Goal: Task Accomplishment & Management: Manage account settings

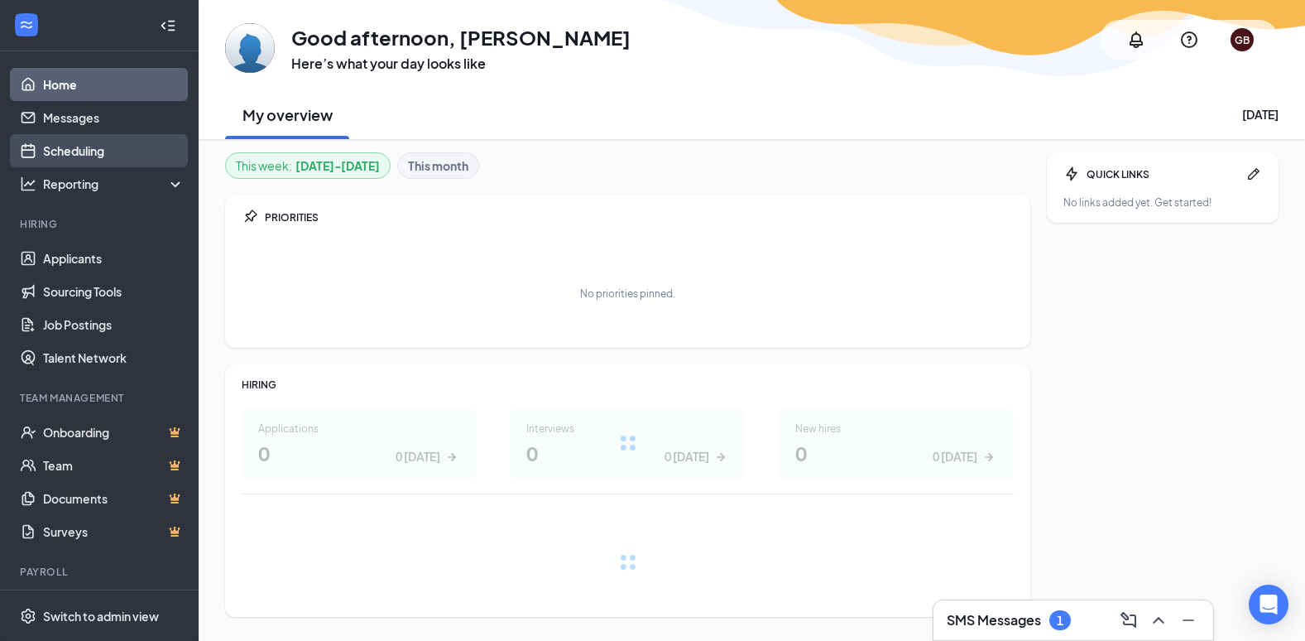
click at [89, 150] on link "Scheduling" at bounding box center [114, 150] width 142 height 33
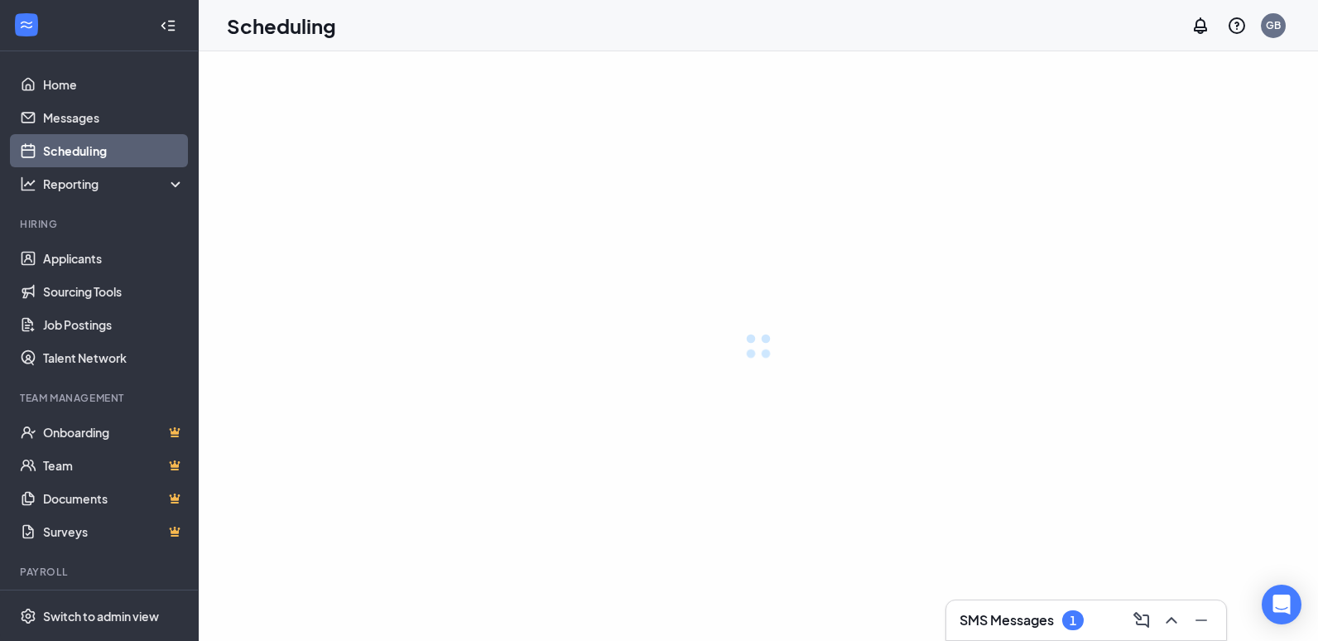
click at [89, 150] on link "Scheduling" at bounding box center [114, 150] width 142 height 33
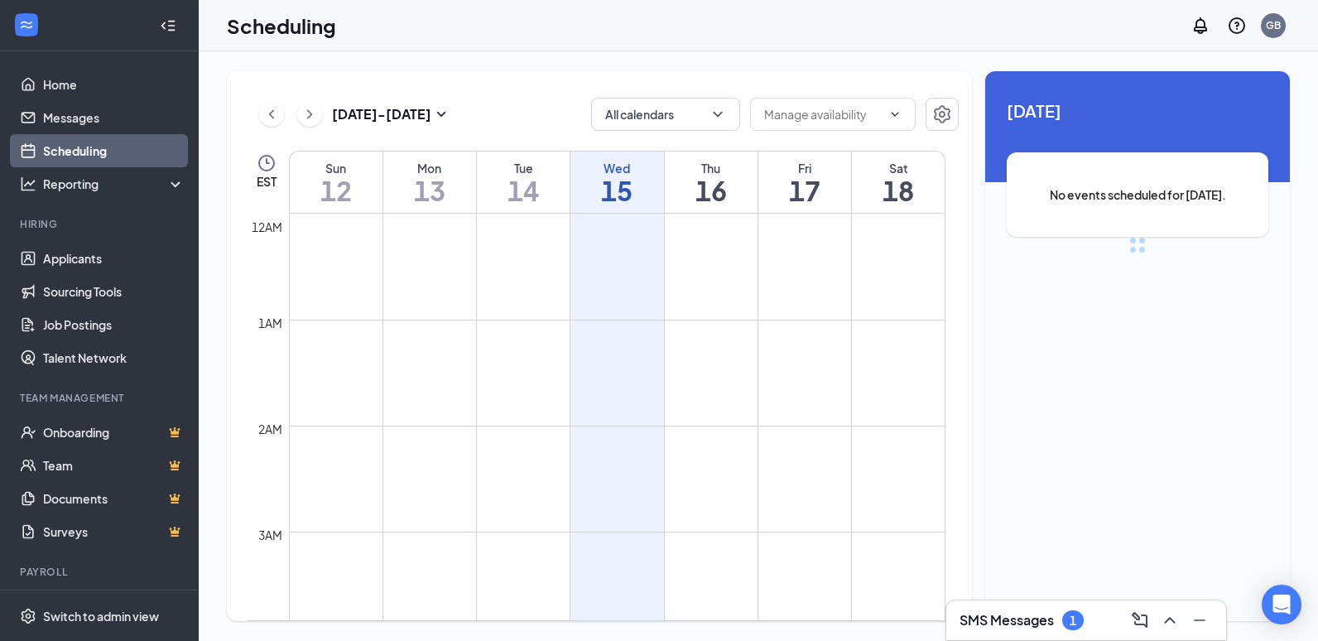
scroll to position [814, 0]
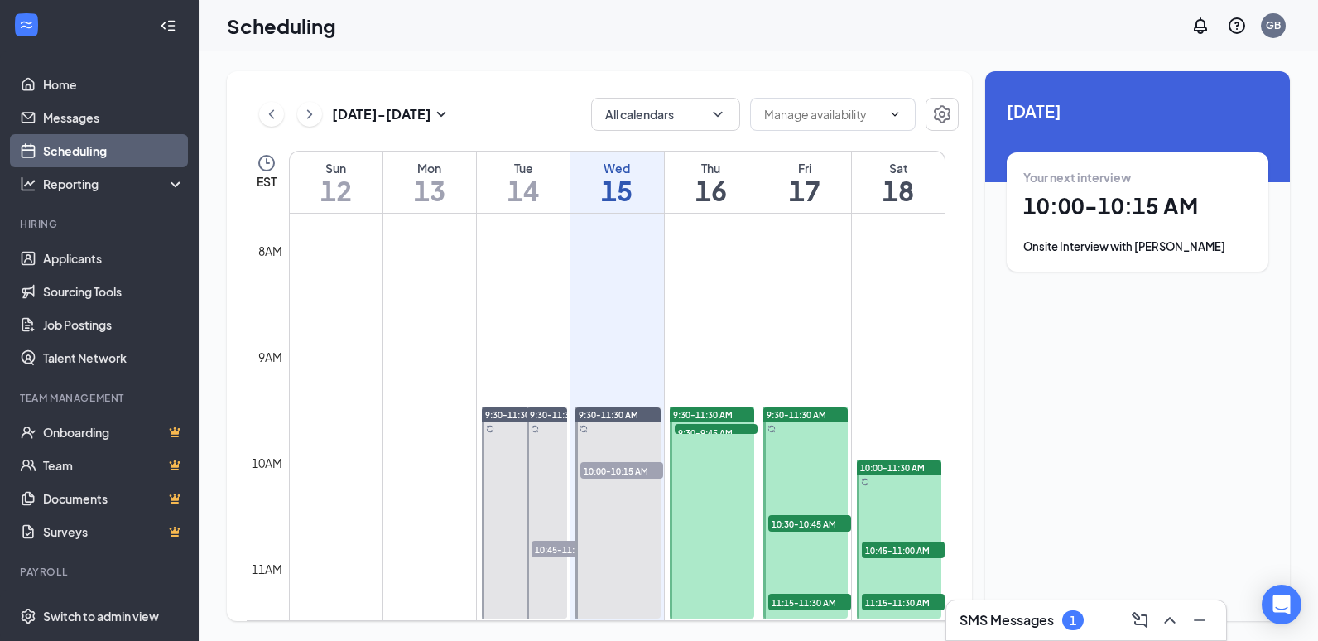
click at [623, 470] on span "10:00-10:15 AM" at bounding box center [621, 470] width 83 height 17
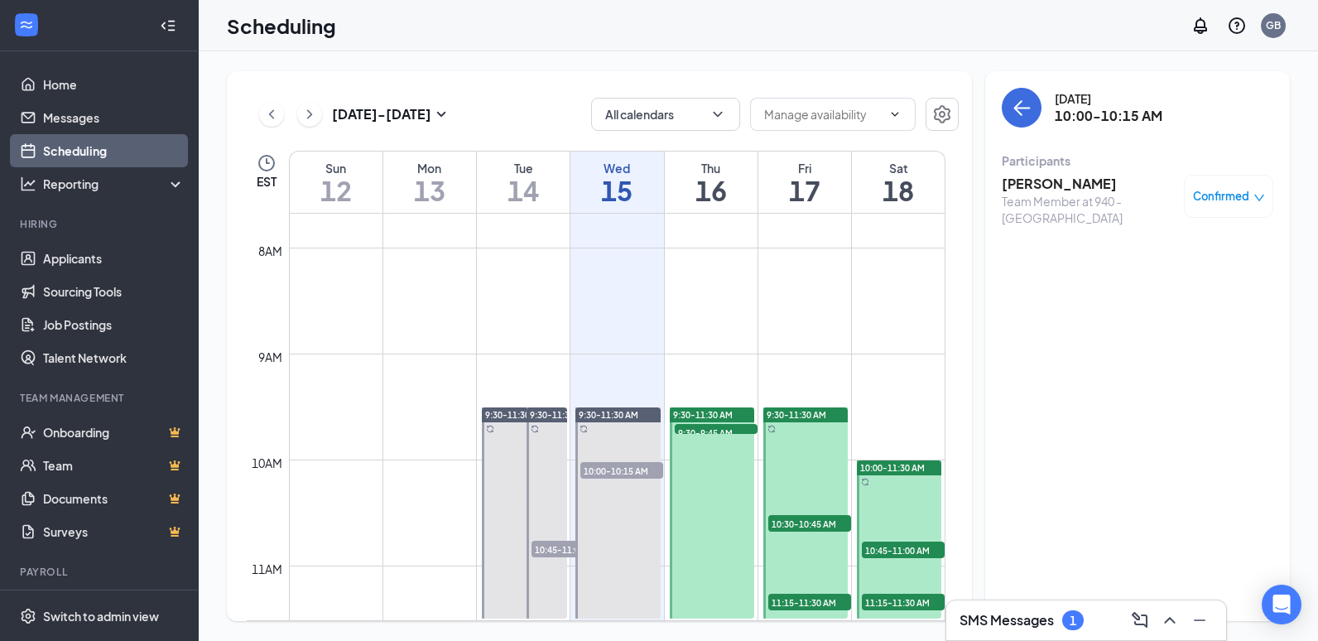
click at [1043, 182] on h3 "[PERSON_NAME]" at bounding box center [1089, 184] width 174 height 18
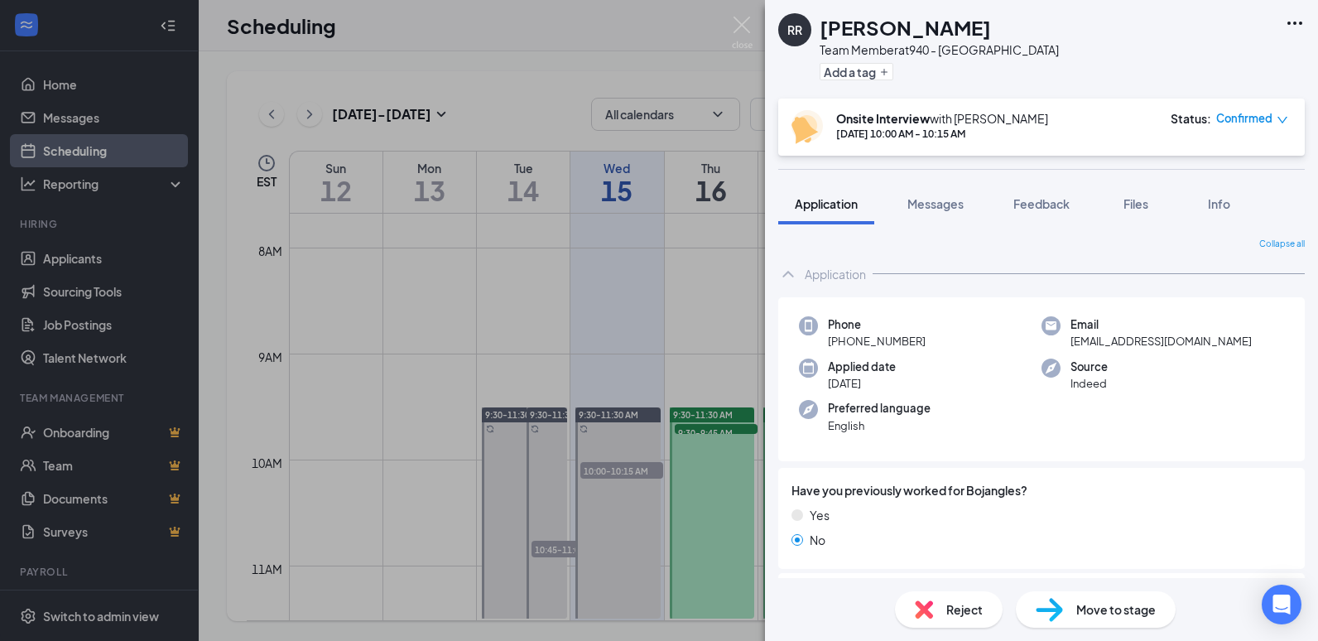
drag, startPoint x: 425, startPoint y: 276, endPoint x: 902, endPoint y: 264, distance: 477.0
click at [425, 276] on div "RR [PERSON_NAME] Team Member at 940 - [GEOGRAPHIC_DATA] Add a tag Onsite Interv…" at bounding box center [659, 320] width 1318 height 641
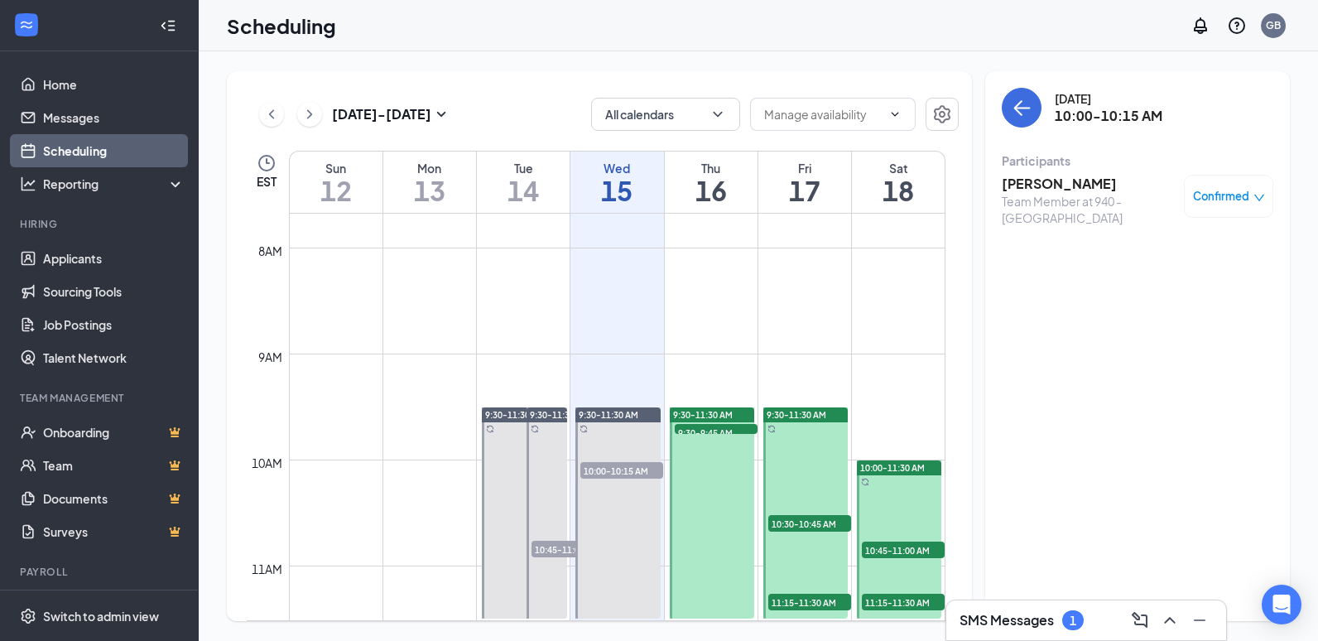
click at [1205, 193] on span "Confirmed" at bounding box center [1221, 196] width 56 height 17
click at [1166, 329] on span "Mark as no-show" at bounding box center [1164, 338] width 113 height 18
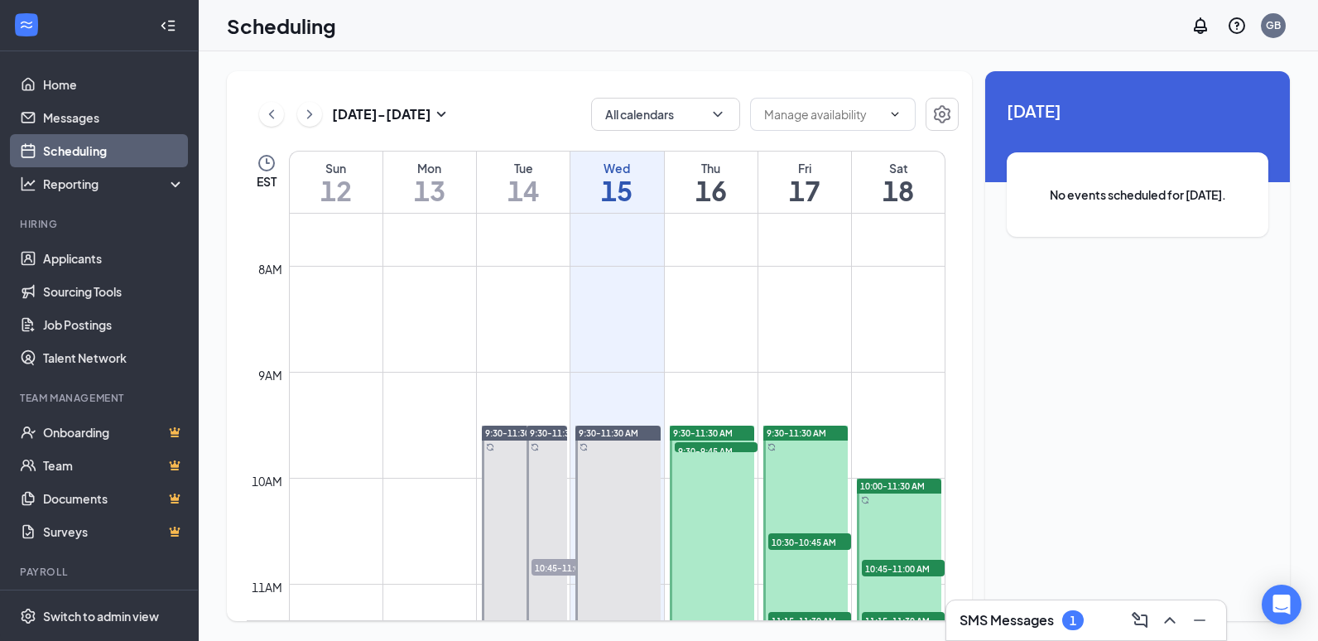
scroll to position [828, 0]
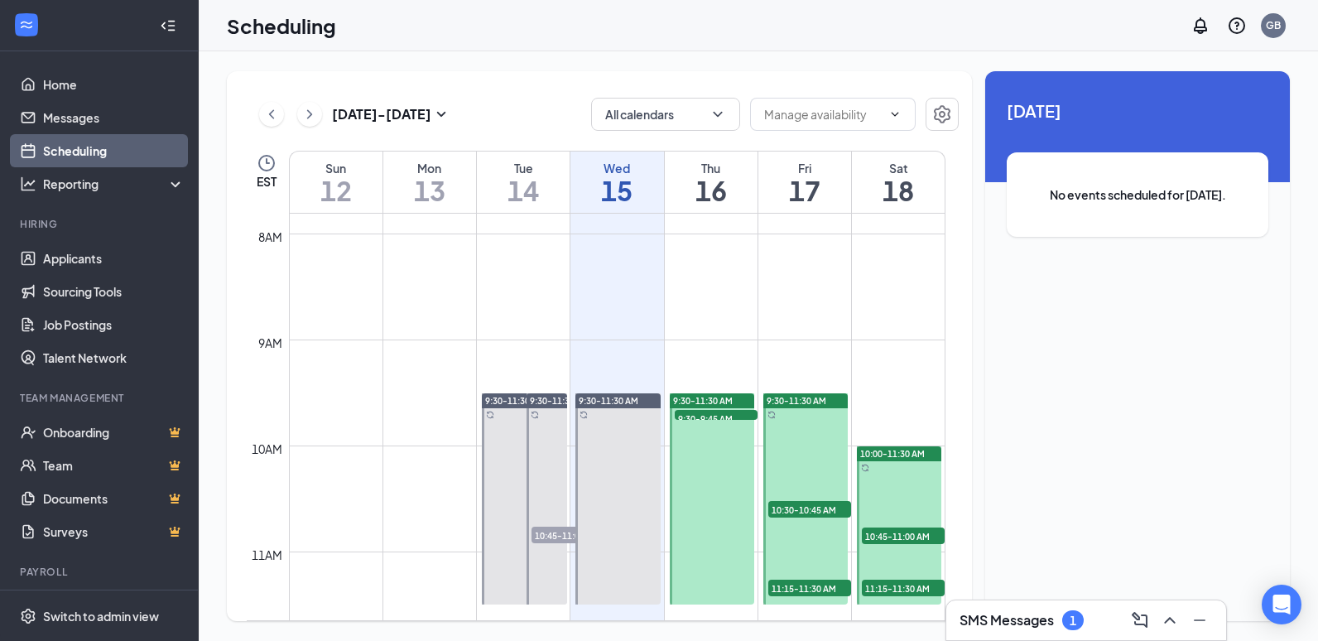
click at [714, 416] on span "9:30-9:45 AM" at bounding box center [716, 418] width 83 height 17
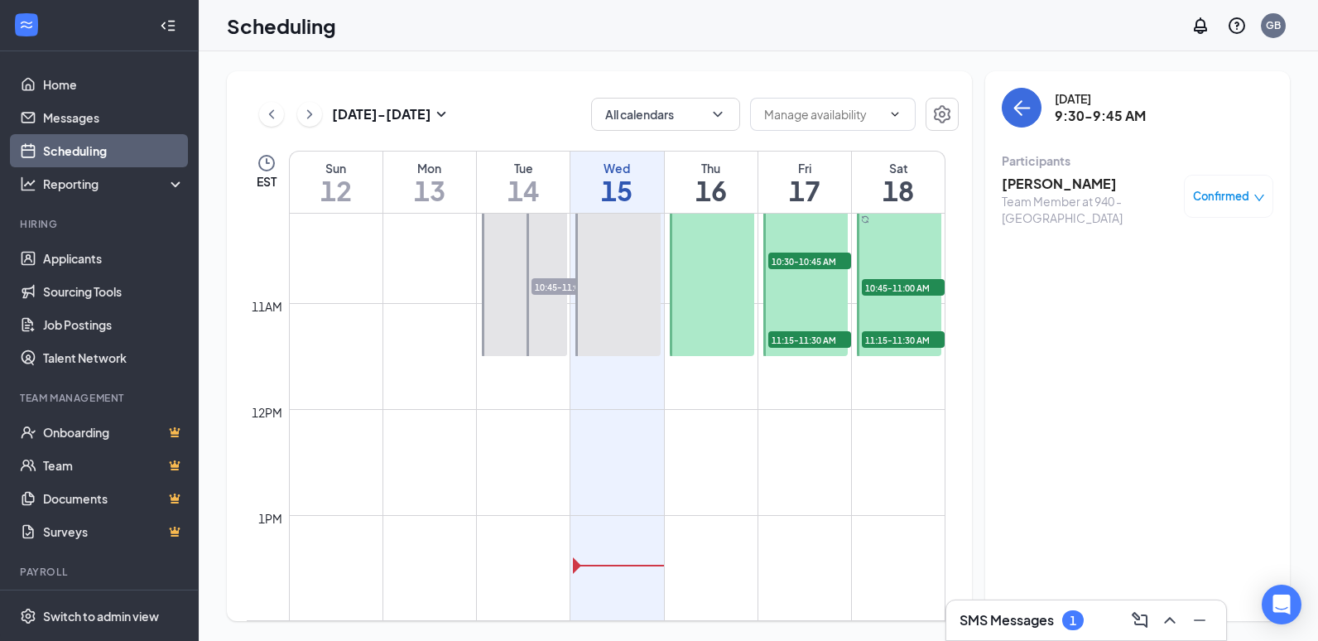
scroll to position [993, 0]
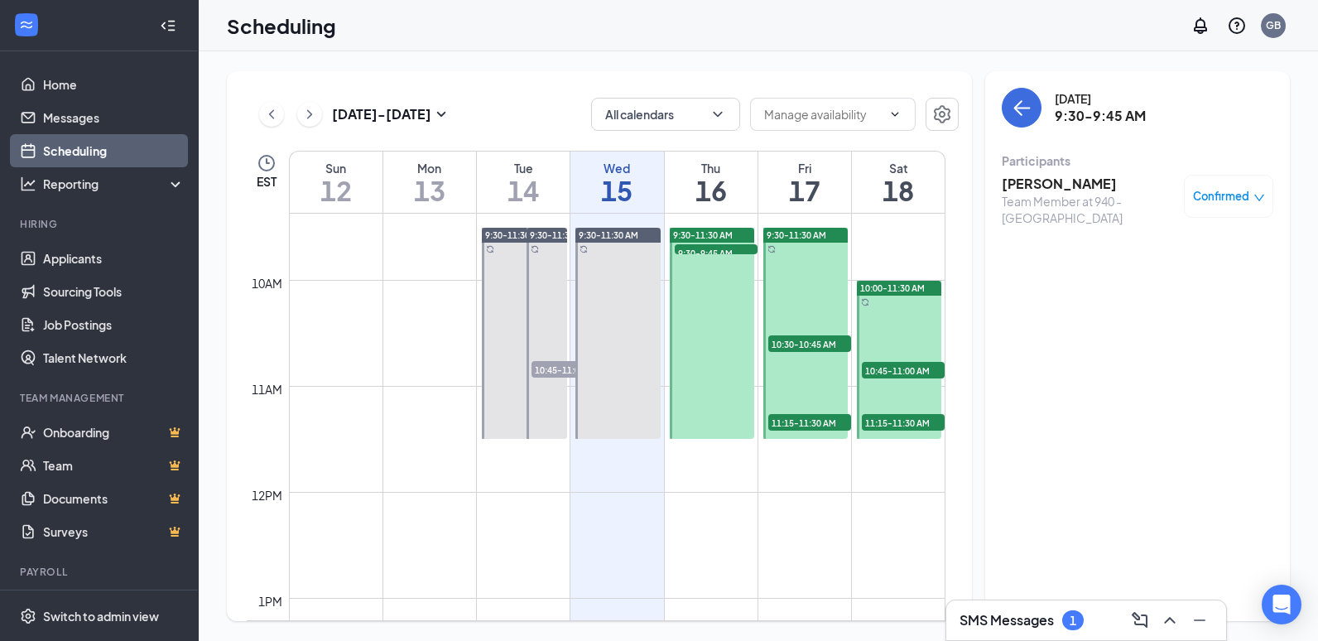
click at [718, 250] on span "9:30-9:45 AM" at bounding box center [716, 252] width 83 height 17
click at [1069, 190] on h3 "[PERSON_NAME]" at bounding box center [1089, 184] width 174 height 18
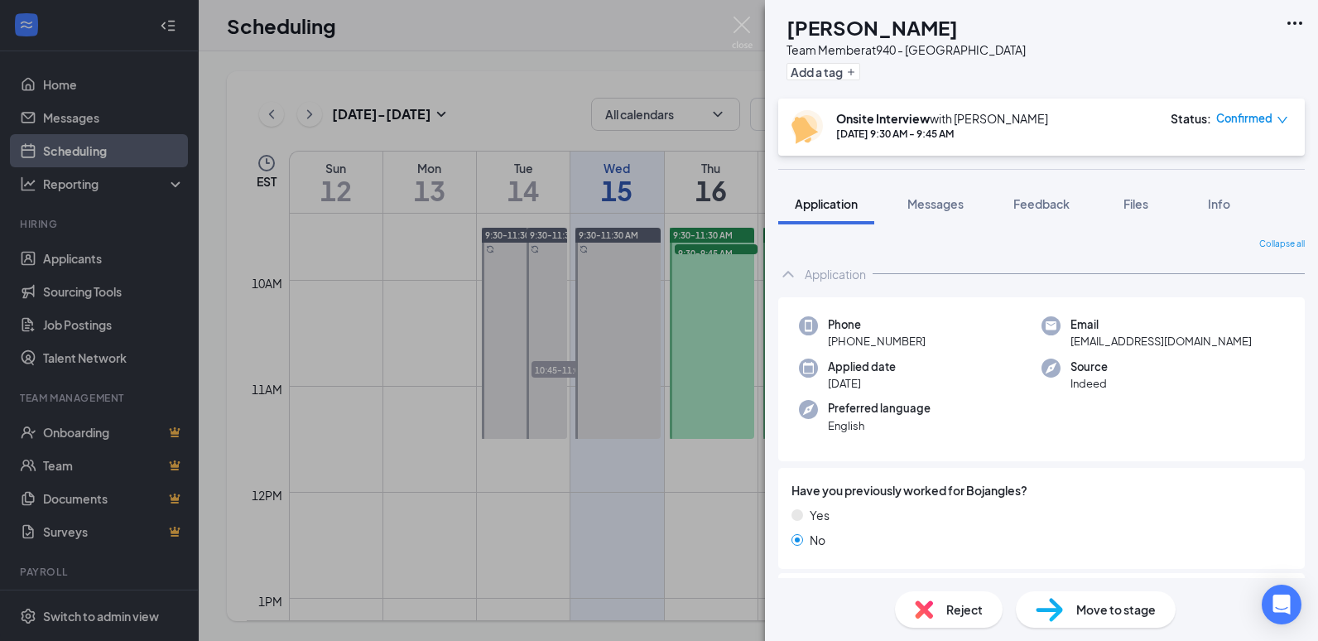
click at [599, 474] on div "MG [PERSON_NAME] Team Member at 940 - [GEOGRAPHIC_DATA] Add a tag Onsite Interv…" at bounding box center [659, 320] width 1318 height 641
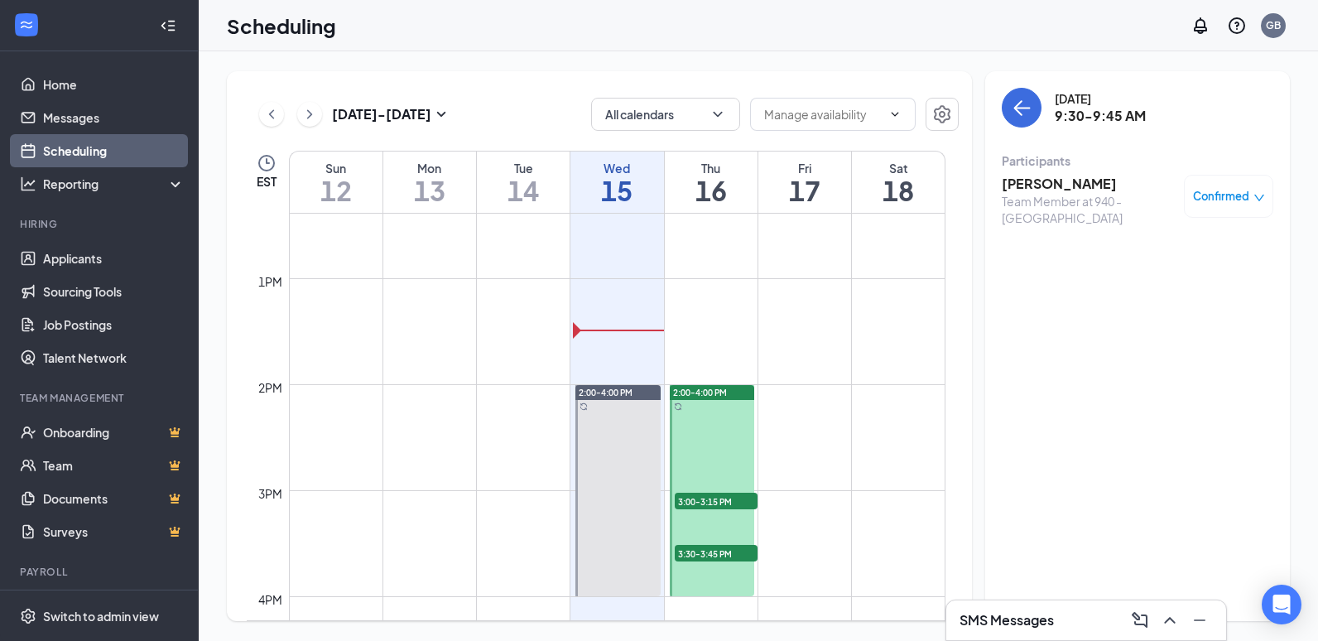
scroll to position [1324, 0]
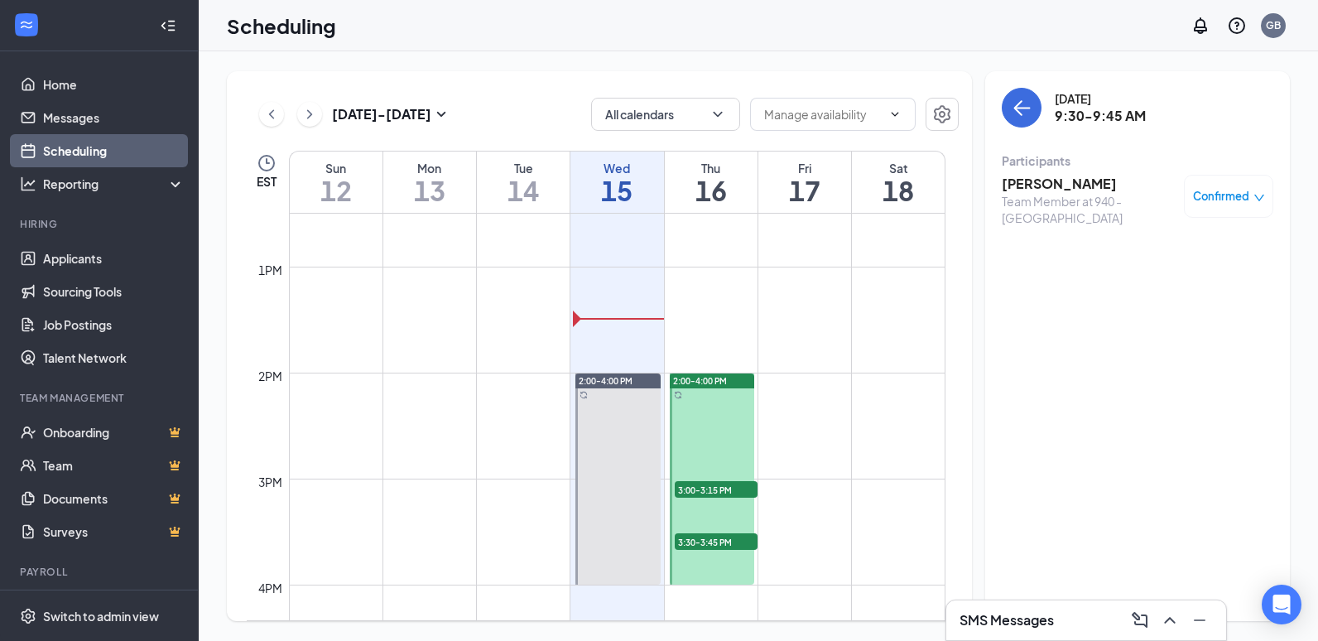
click at [714, 488] on span "3:00-3:15 PM" at bounding box center [716, 489] width 83 height 17
click at [1036, 188] on h3 "[PERSON_NAME]" at bounding box center [1089, 184] width 174 height 18
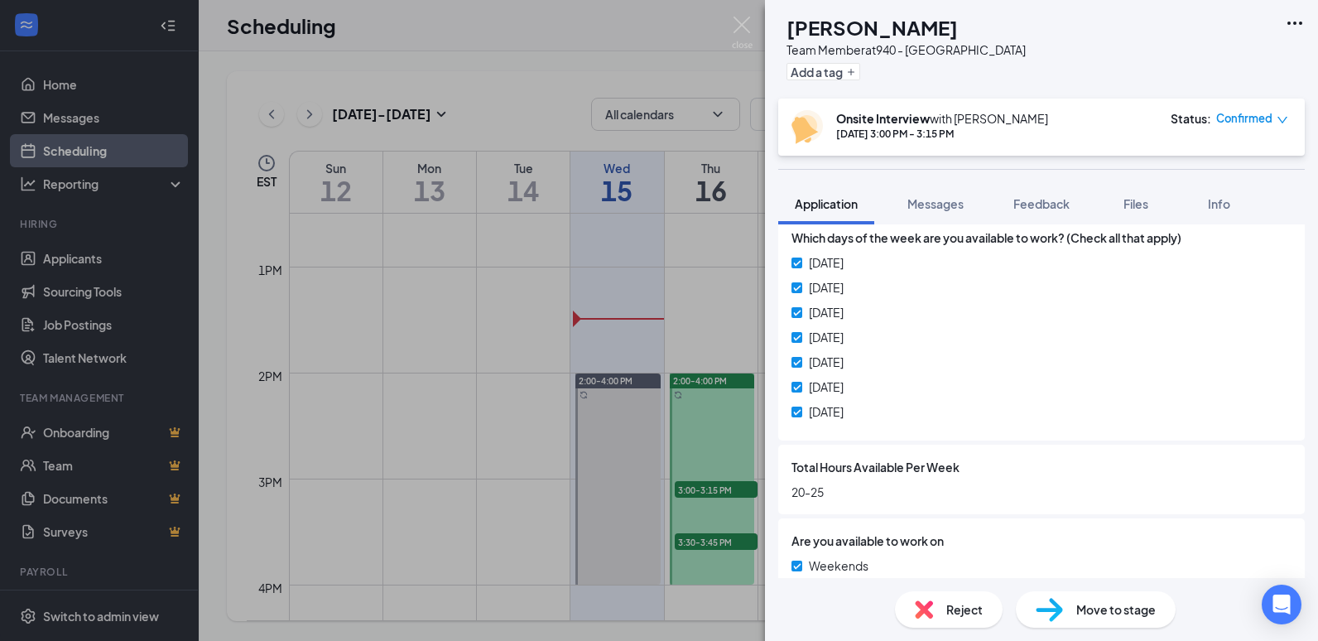
scroll to position [913, 0]
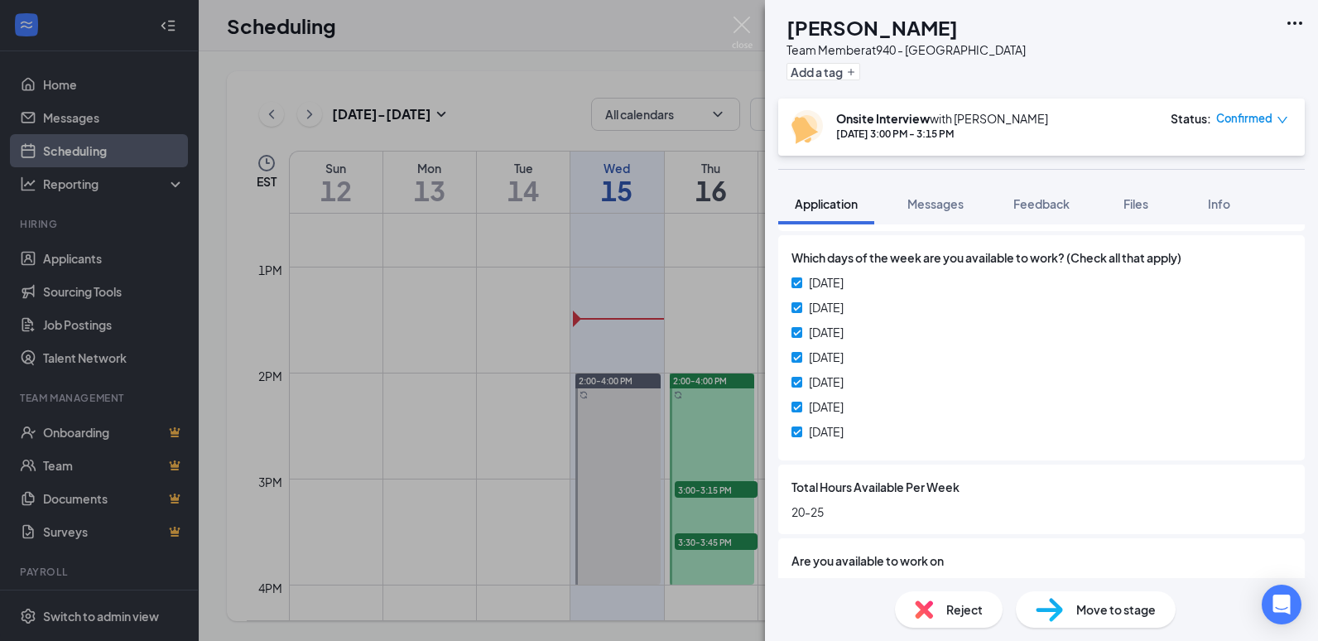
click at [415, 406] on div "TC [PERSON_NAME] Team Member at 940 - [GEOGRAPHIC_DATA] Add a tag Onsite Interv…" at bounding box center [659, 320] width 1318 height 641
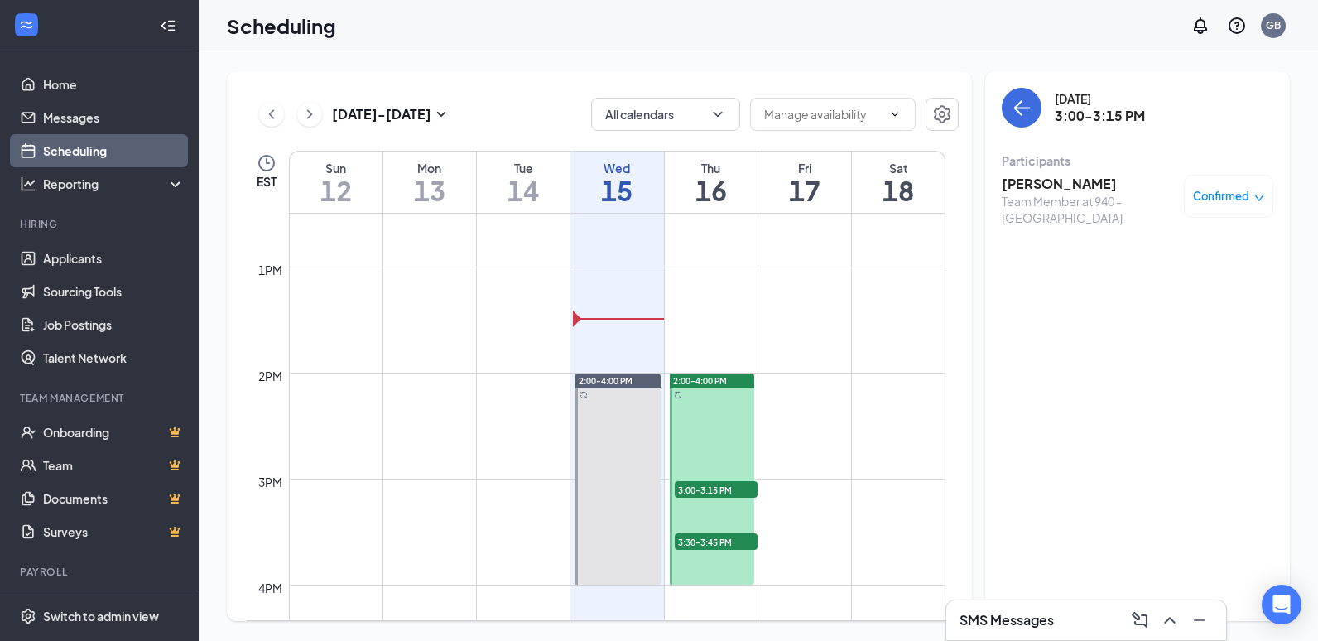
click at [1221, 198] on span "Confirmed" at bounding box center [1221, 196] width 56 height 17
click at [1165, 329] on span "Mark as no-show" at bounding box center [1164, 338] width 113 height 18
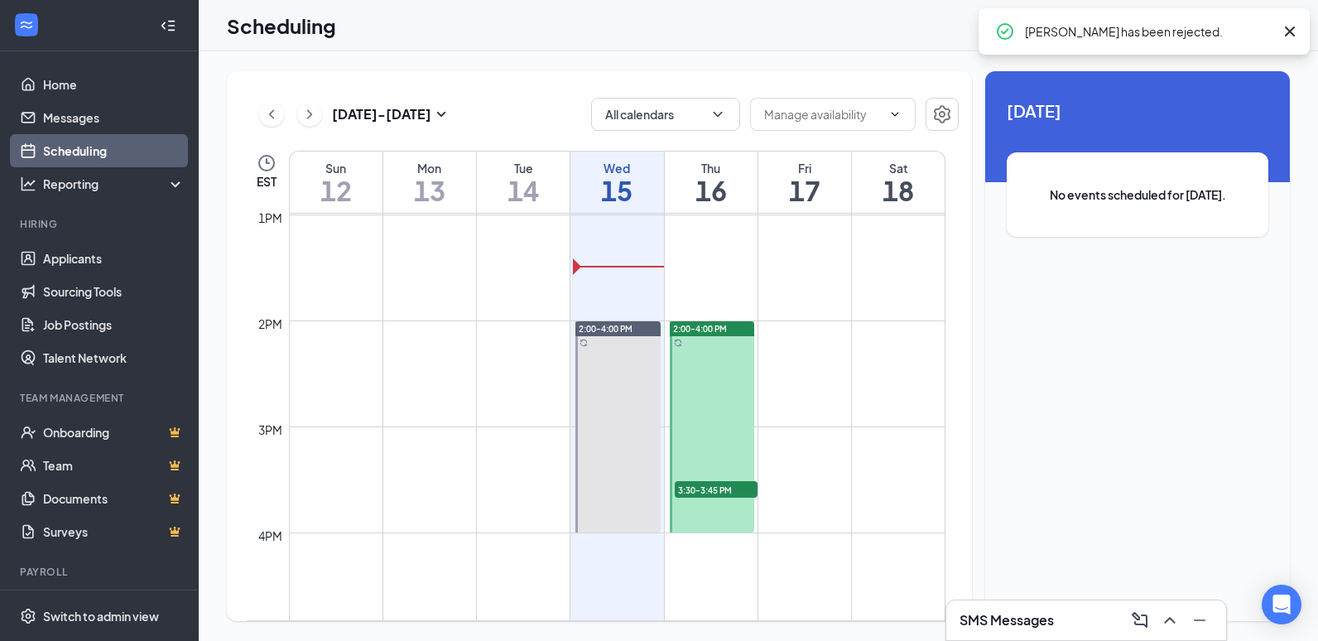
scroll to position [1490, 0]
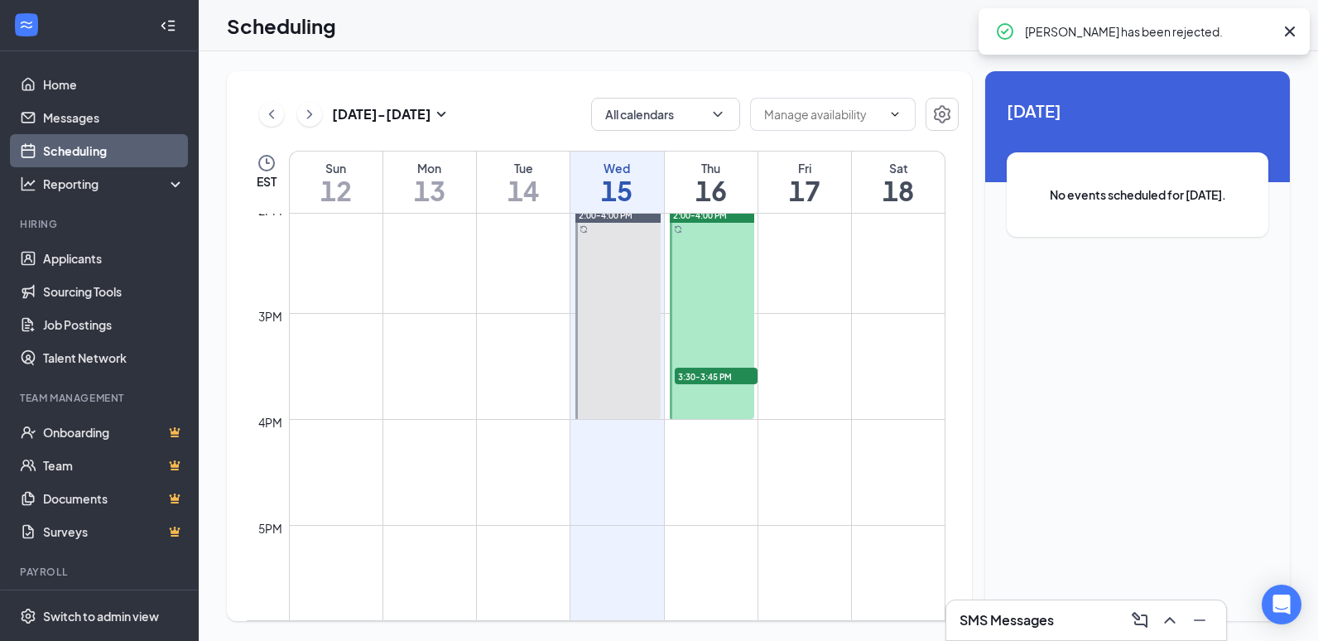
click at [710, 371] on span "3:30-3:45 PM" at bounding box center [716, 376] width 83 height 17
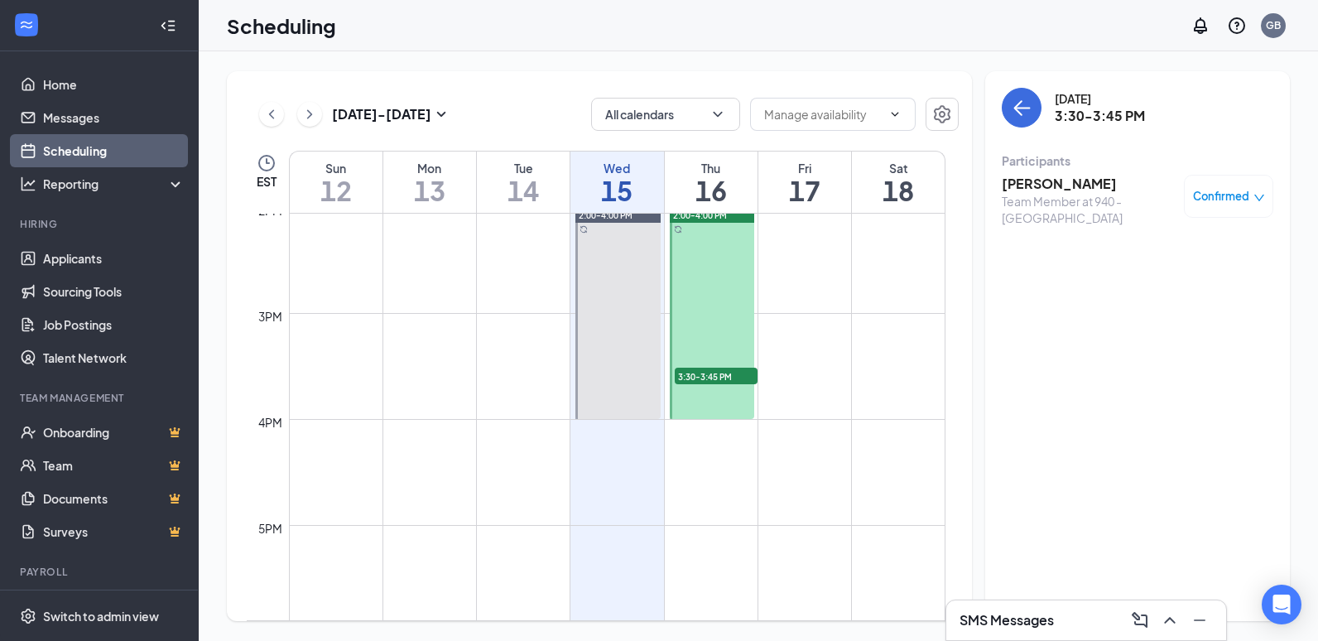
click at [1036, 180] on h3 "[PERSON_NAME]" at bounding box center [1089, 184] width 174 height 18
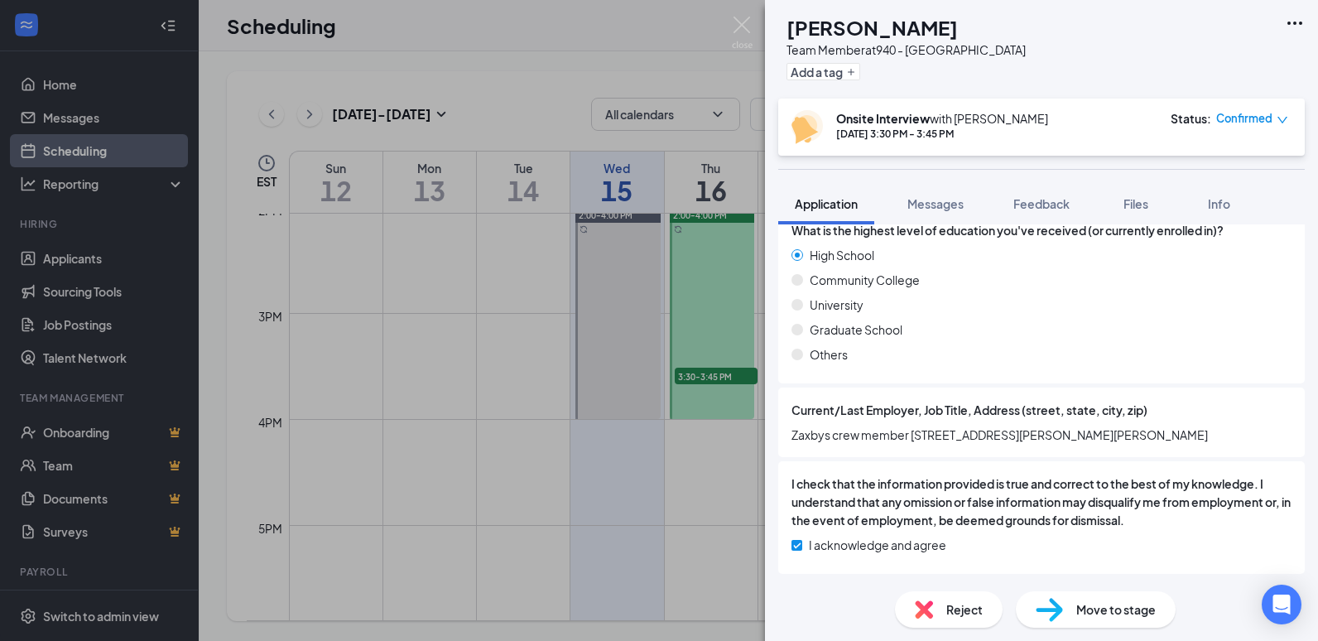
scroll to position [1391, 0]
drag, startPoint x: 396, startPoint y: 464, endPoint x: 517, endPoint y: 458, distance: 121.0
click at [396, 464] on div "SW [PERSON_NAME] Team Member at 940 - [GEOGRAPHIC_DATA] Add a tag Onsite Interv…" at bounding box center [659, 320] width 1318 height 641
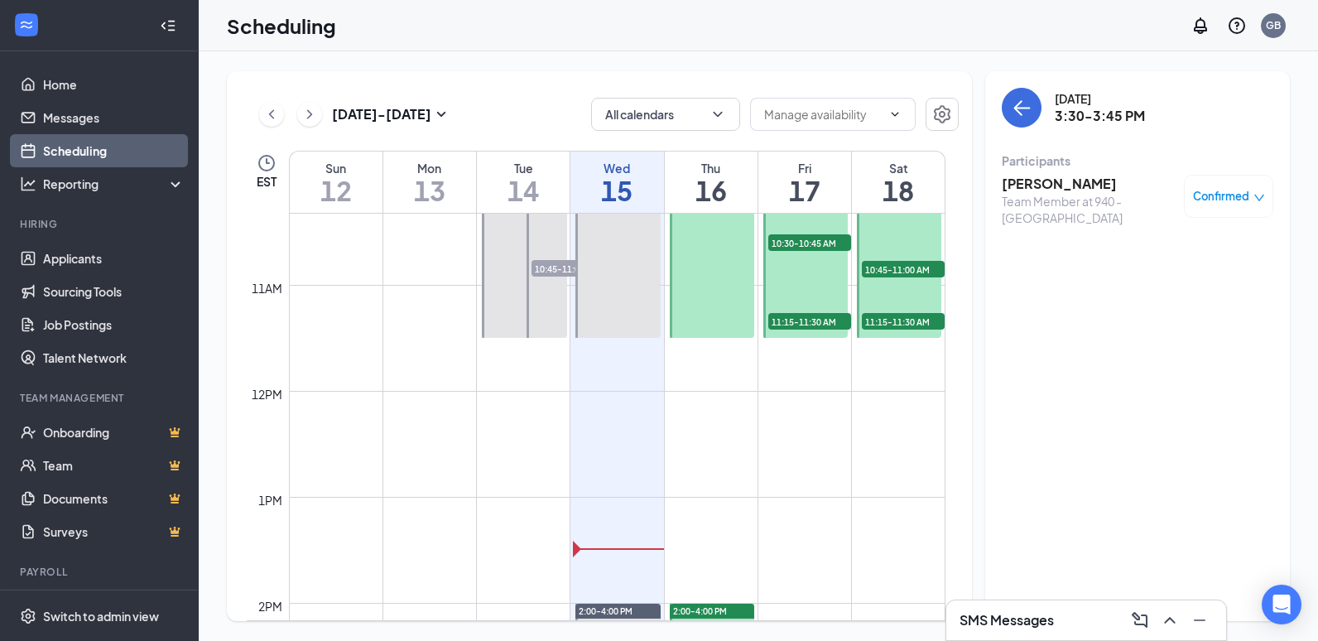
scroll to position [993, 0]
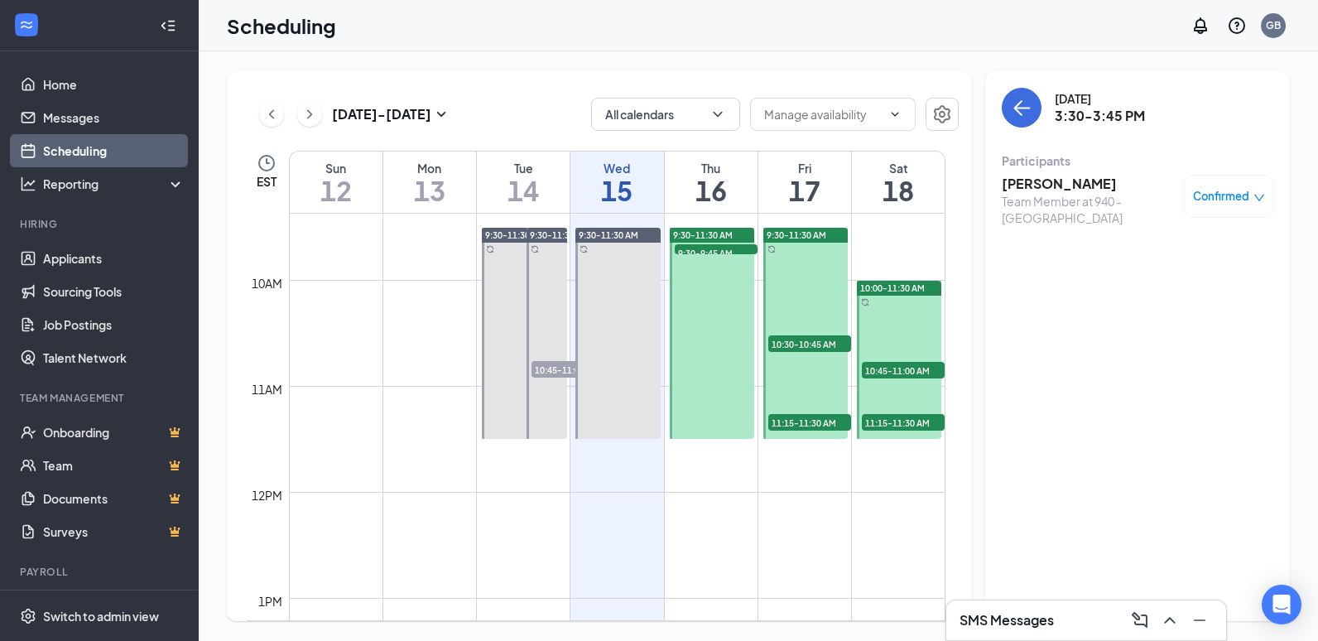
click at [812, 339] on span "10:30-10:45 AM" at bounding box center [809, 343] width 83 height 17
click at [1026, 184] on h3 "[PERSON_NAME]" at bounding box center [1089, 184] width 174 height 18
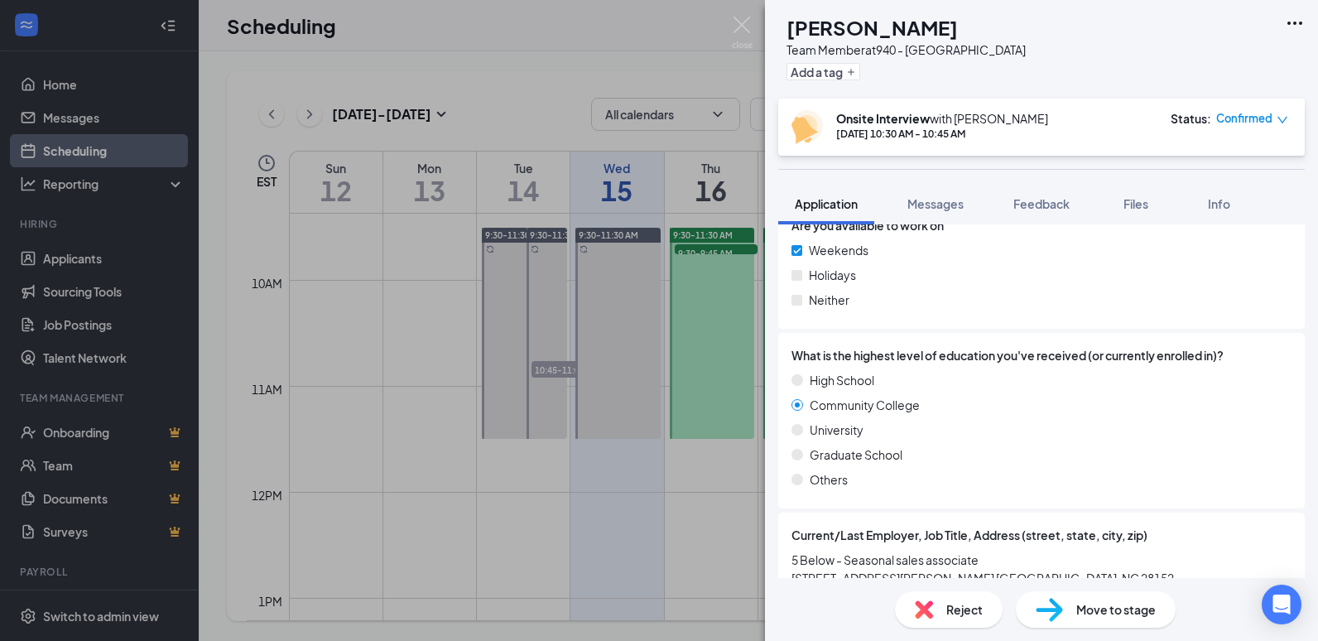
scroll to position [1324, 0]
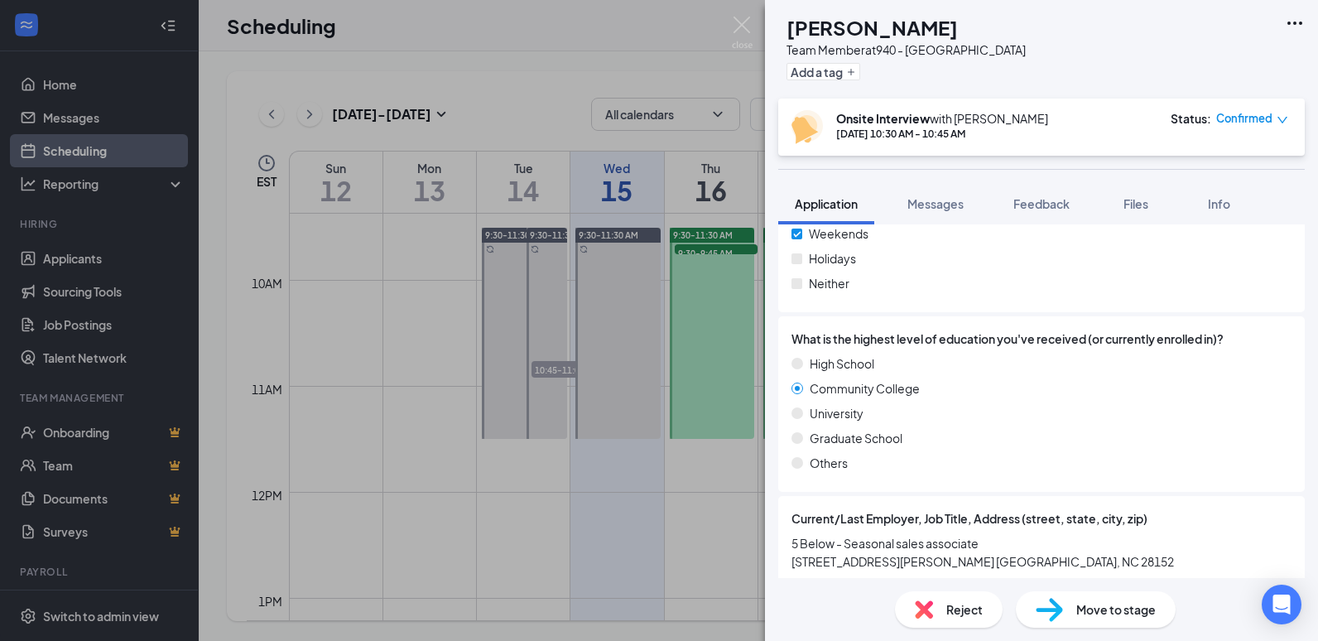
click at [711, 537] on div "[PERSON_NAME] [PERSON_NAME] Team Member at 940 - [GEOGRAPHIC_DATA] Add a tag On…" at bounding box center [659, 320] width 1318 height 641
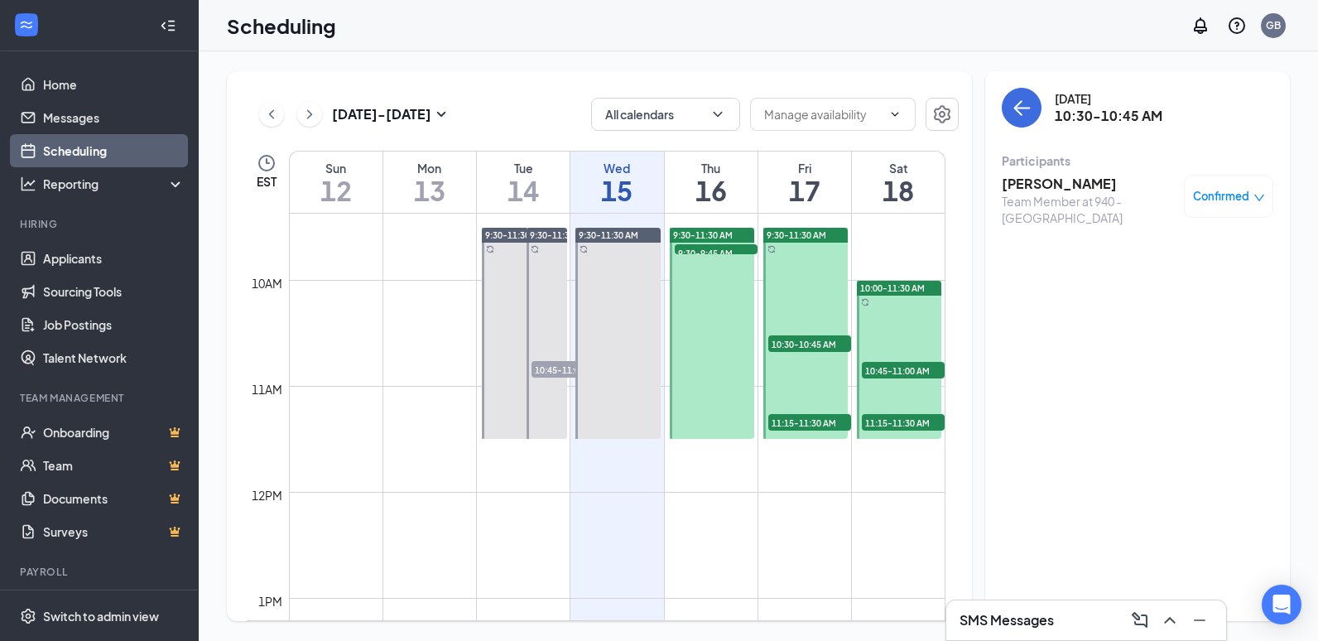
click at [815, 417] on span "11:15-11:30 AM" at bounding box center [809, 422] width 83 height 17
click at [1038, 184] on h3 "[PERSON_NAME]" at bounding box center [1089, 184] width 174 height 18
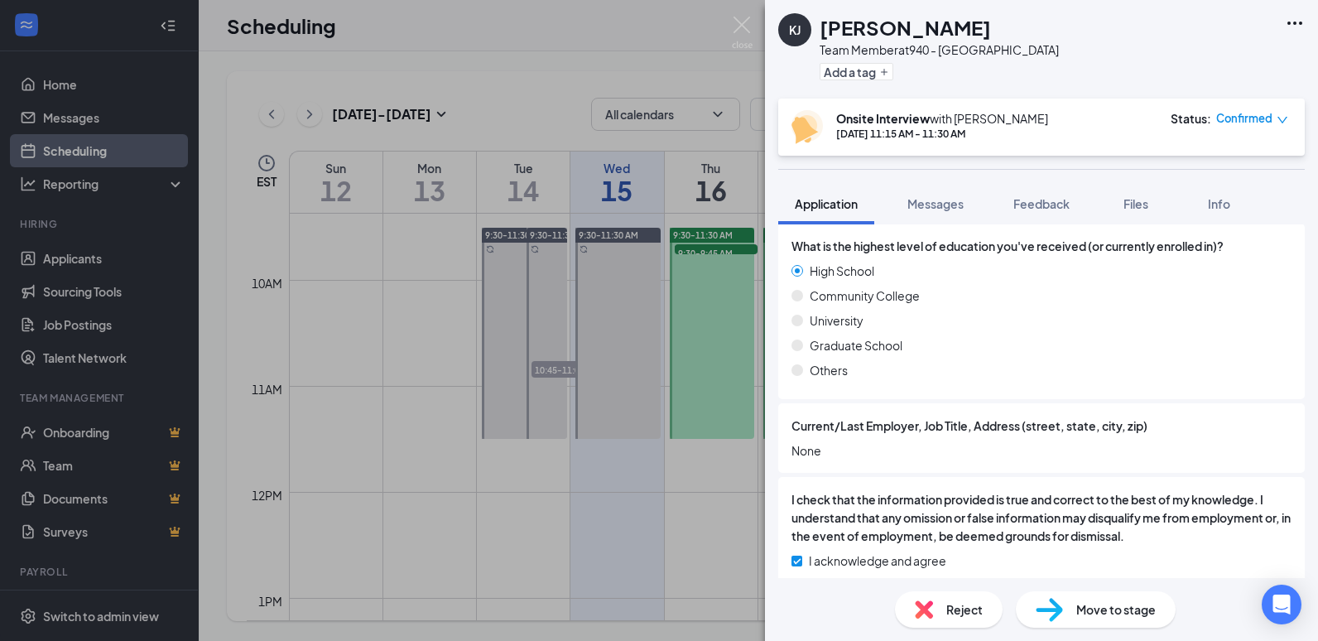
scroll to position [1354, 0]
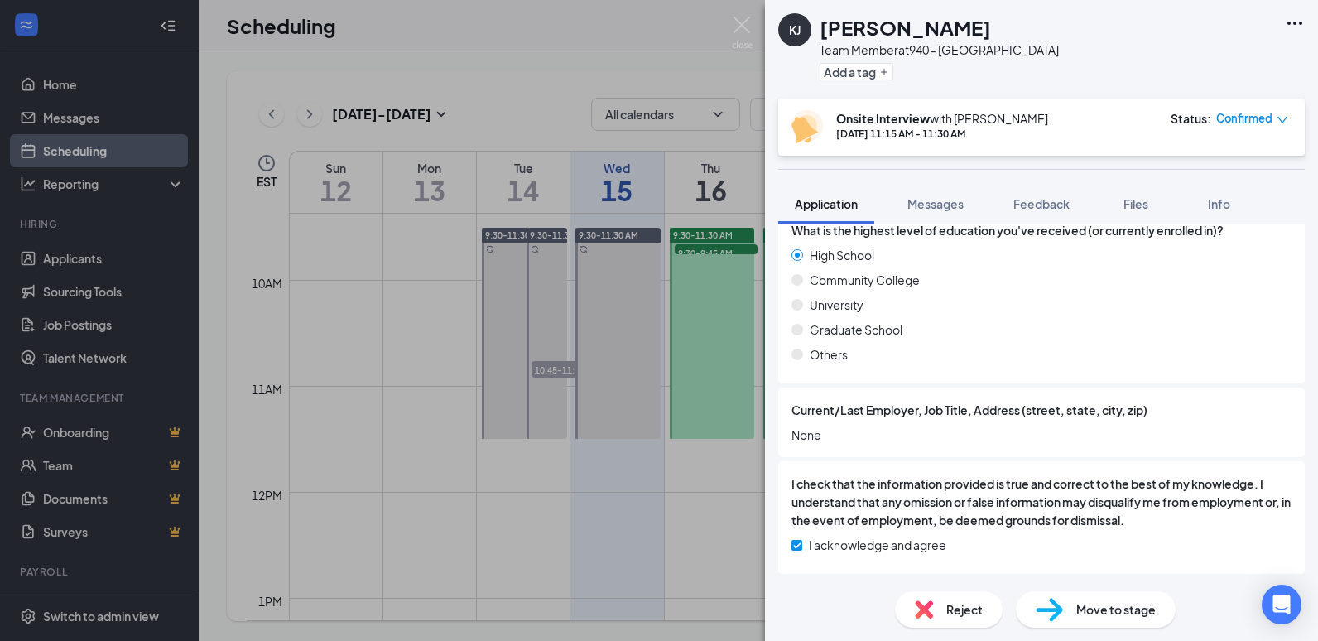
click at [507, 532] on div "[PERSON_NAME] Team Member at 940 - [GEOGRAPHIC_DATA] Add a tag Onsite Interview…" at bounding box center [659, 320] width 1318 height 641
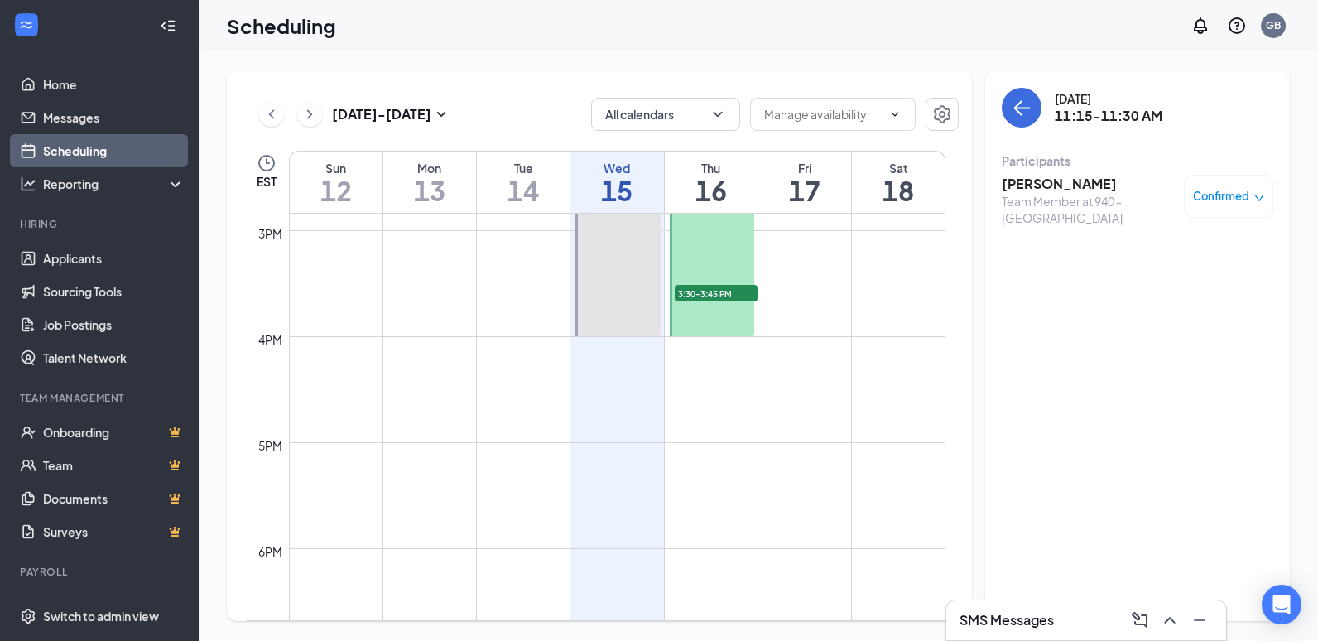
scroll to position [1738, 0]
